Goal: Task Accomplishment & Management: Use online tool/utility

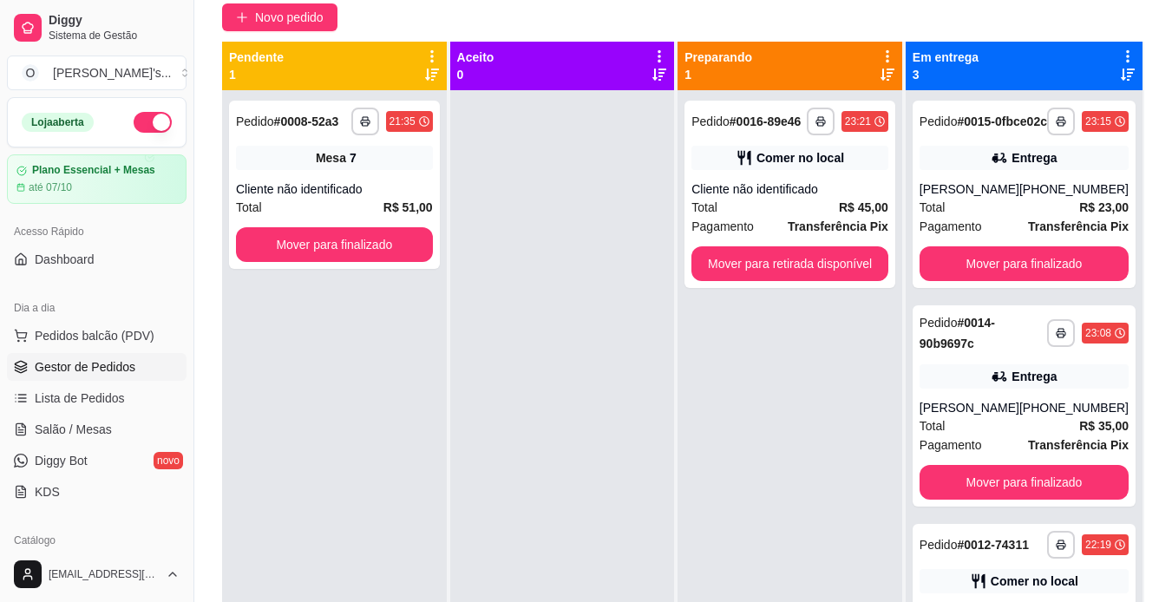
scroll to position [49, 0]
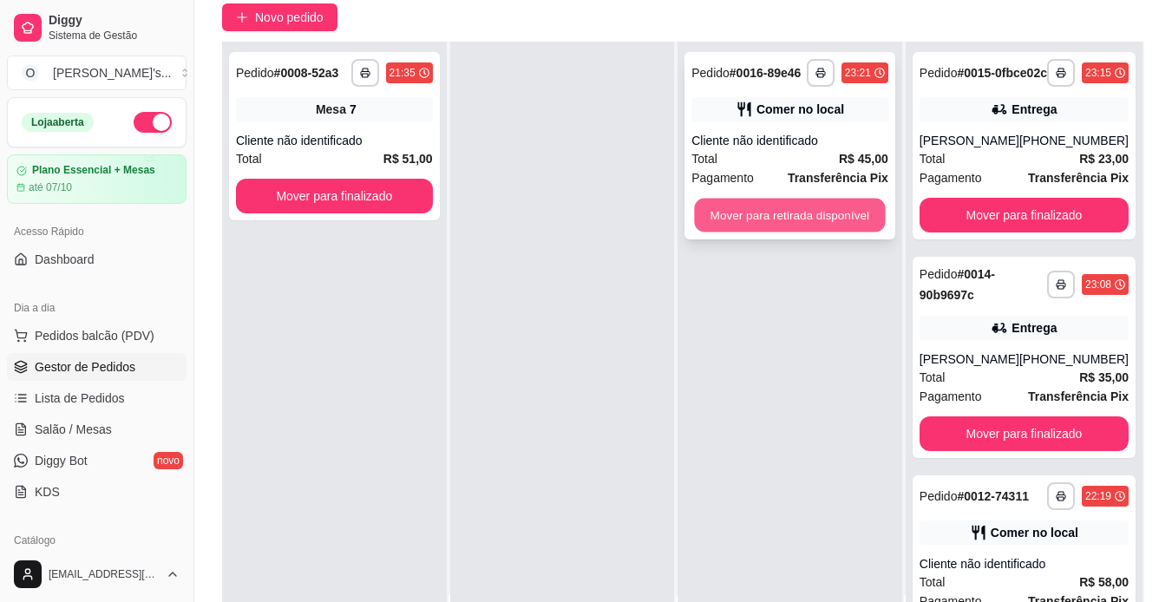
click at [717, 212] on button "Mover para retirada disponível" at bounding box center [790, 216] width 191 height 34
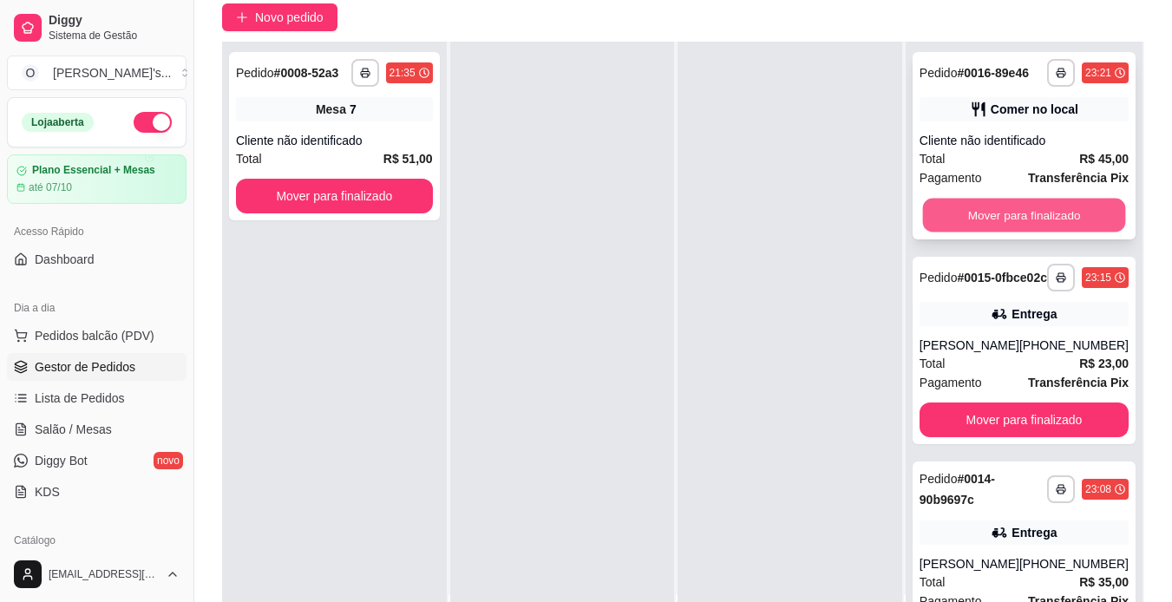
click at [1042, 232] on button "Mover para finalizado" at bounding box center [1023, 216] width 203 height 34
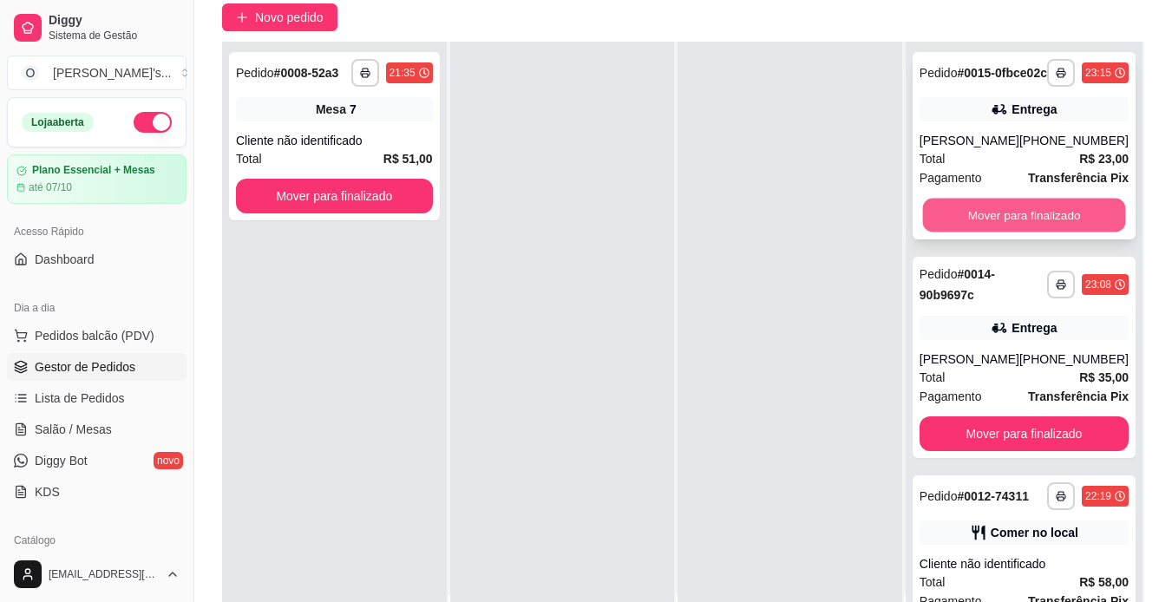
click at [1033, 230] on button "Mover para finalizado" at bounding box center [1023, 216] width 203 height 34
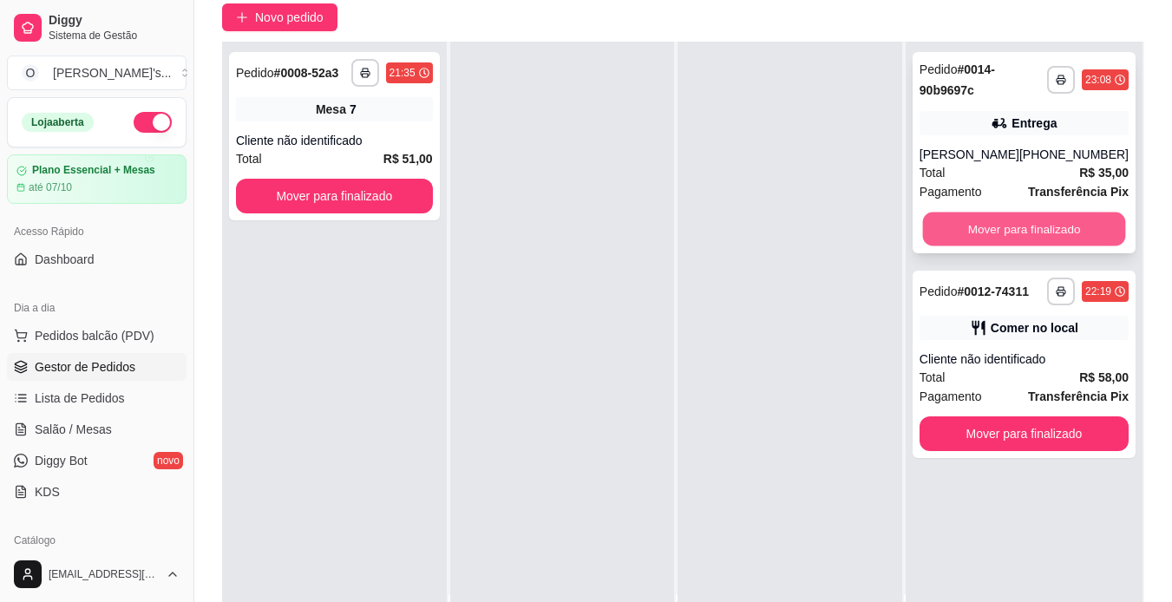
click at [1029, 240] on button "Mover para finalizado" at bounding box center [1023, 229] width 203 height 34
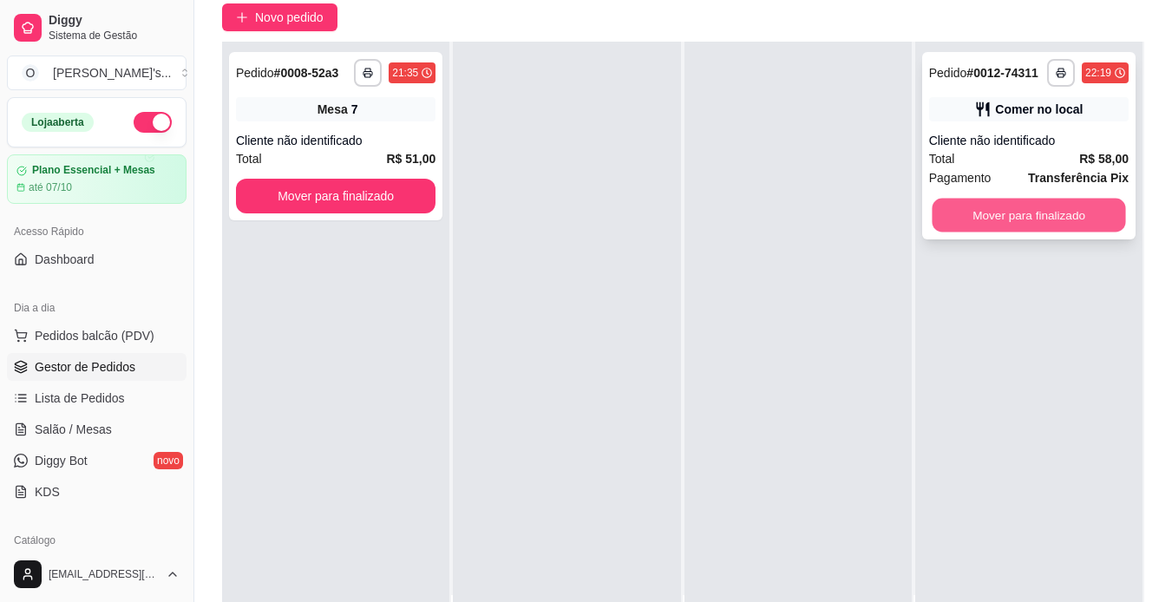
click at [1028, 222] on button "Mover para finalizado" at bounding box center [1027, 216] width 193 height 34
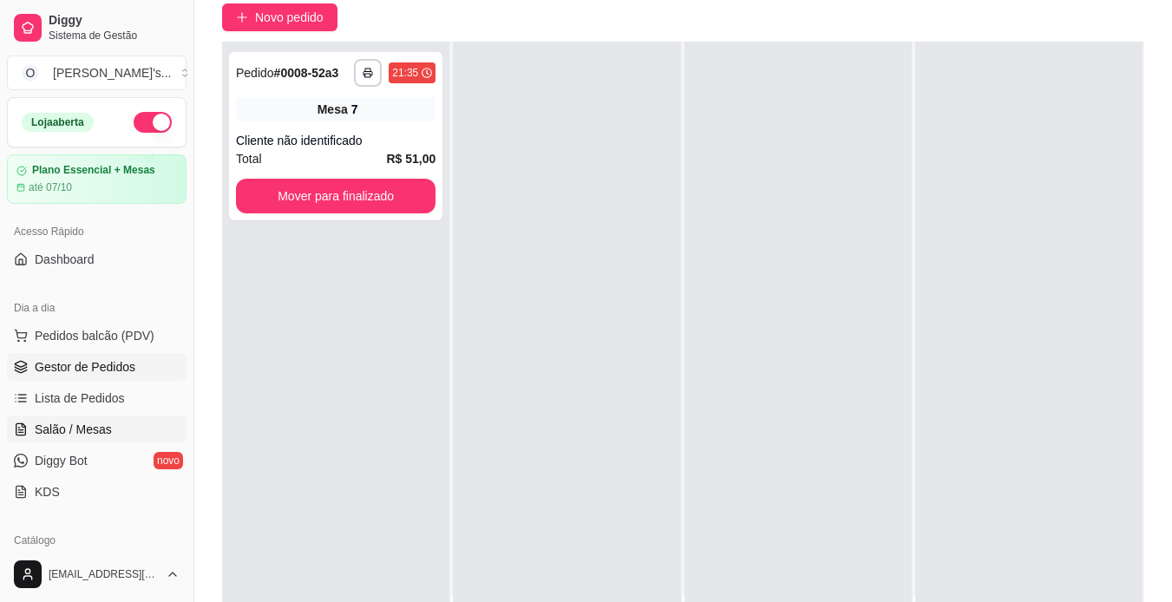
click at [114, 420] on link "Salão / Mesas" at bounding box center [97, 429] width 180 height 28
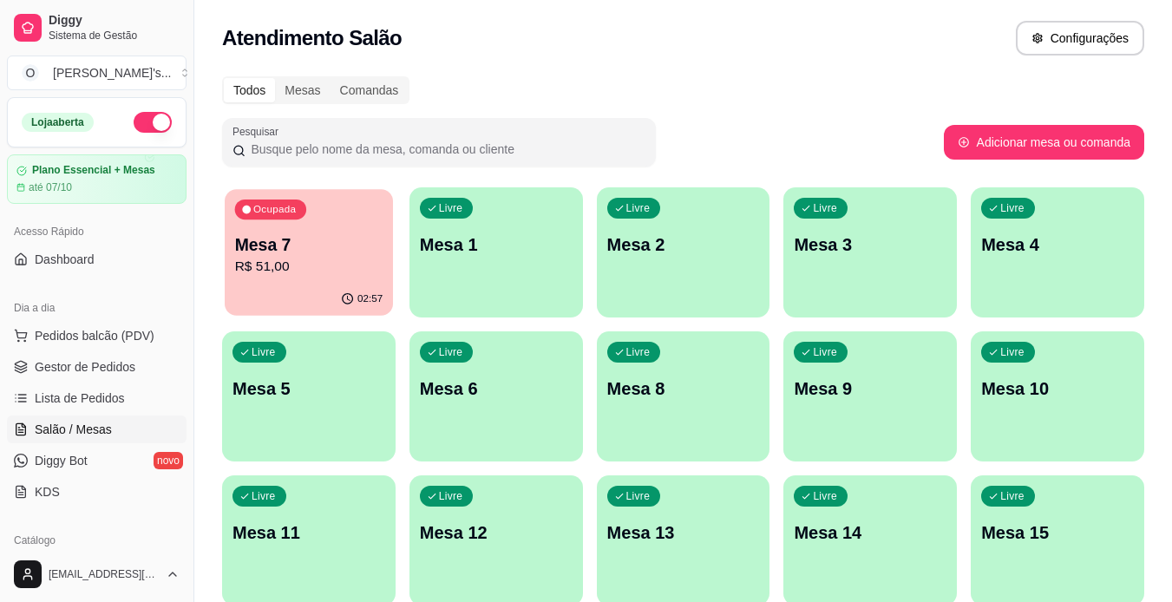
click at [337, 239] on p "Mesa 7" at bounding box center [309, 244] width 148 height 23
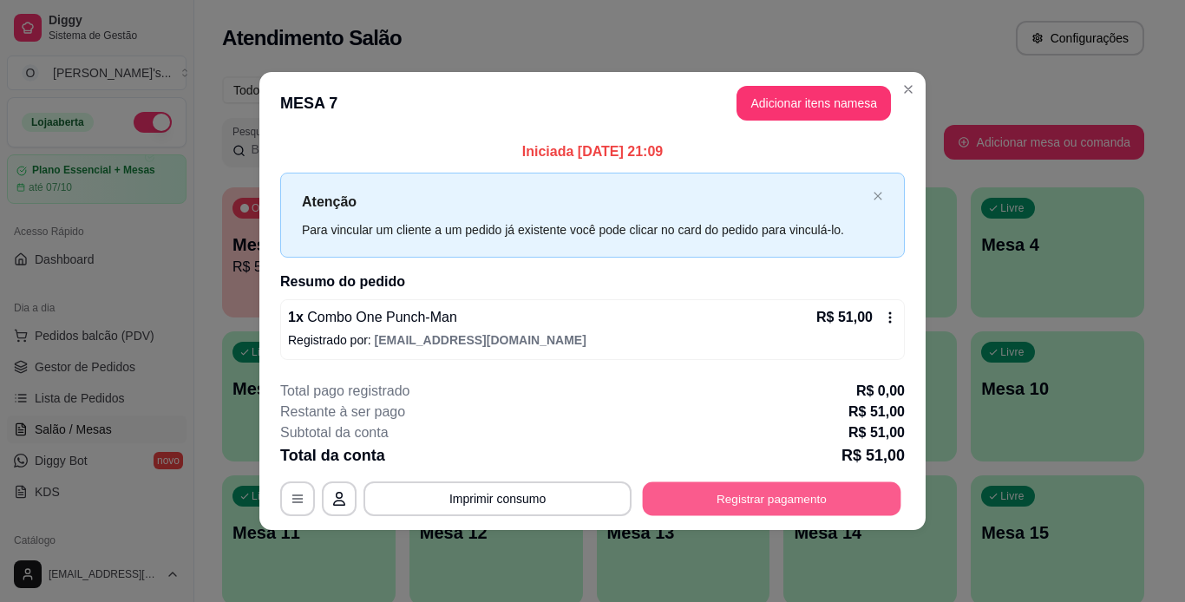
click at [795, 492] on button "Registrar pagamento" at bounding box center [772, 498] width 258 height 34
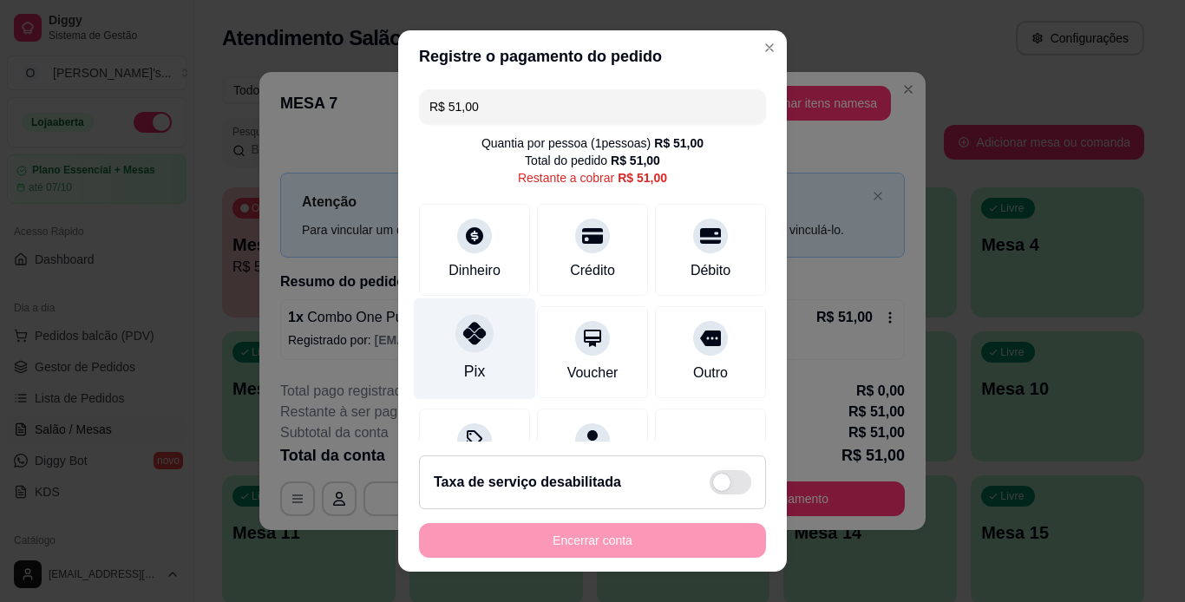
click at [472, 346] on div at bounding box center [474, 333] width 38 height 38
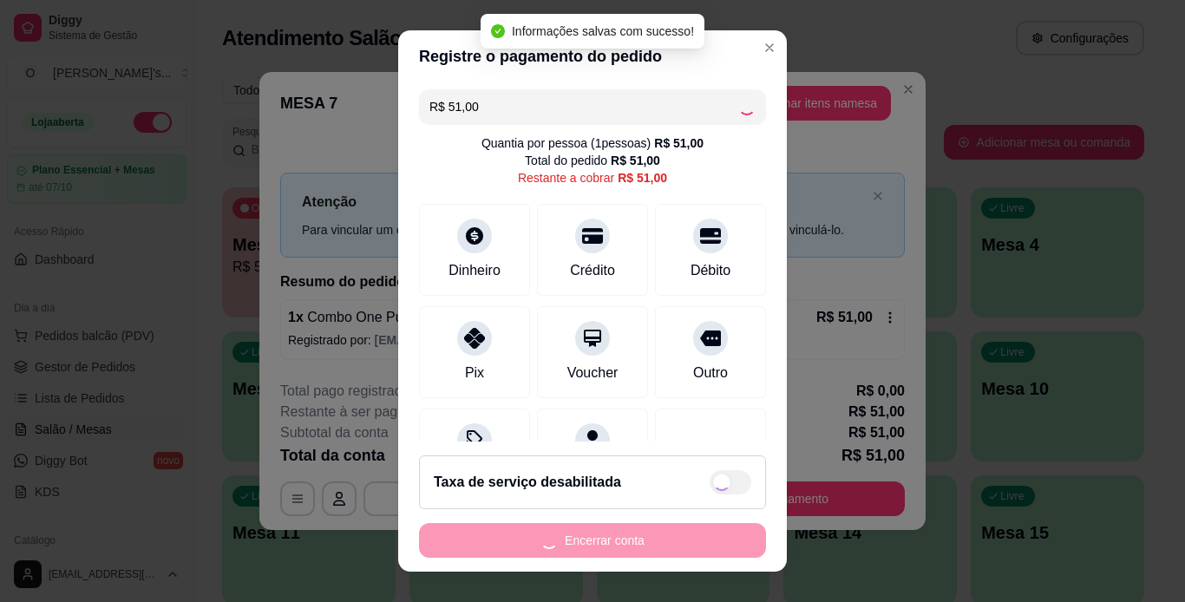
type input "R$ 0,00"
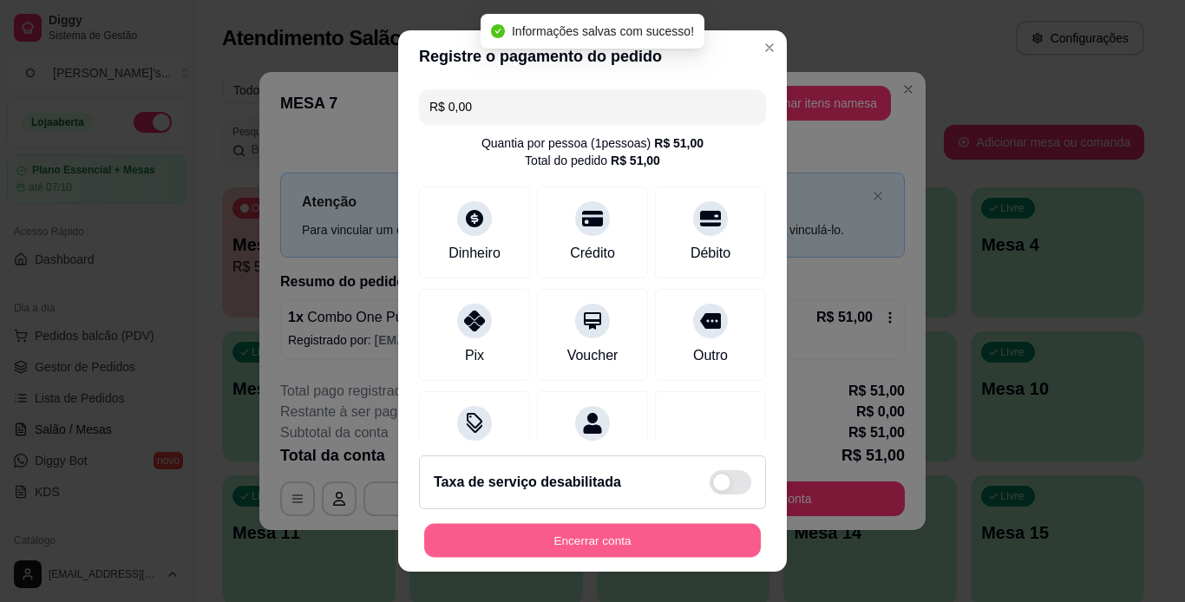
click at [689, 544] on button "Encerrar conta" at bounding box center [592, 541] width 337 height 34
